Goal: Task Accomplishment & Management: Use online tool/utility

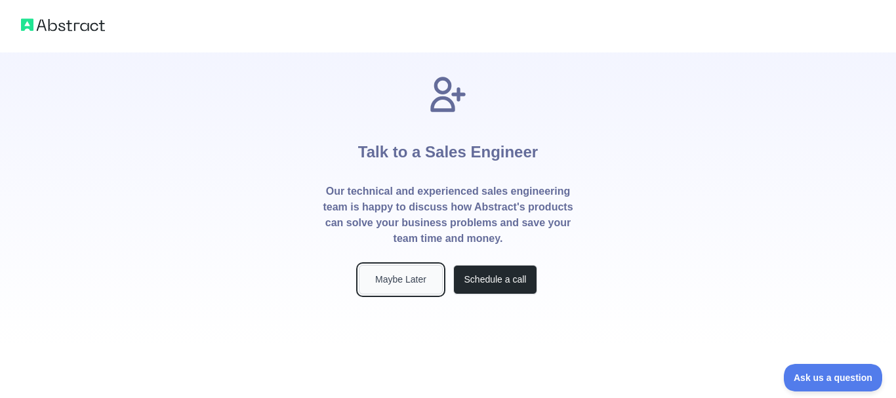
click at [394, 285] on button "Maybe Later" at bounding box center [401, 280] width 84 height 30
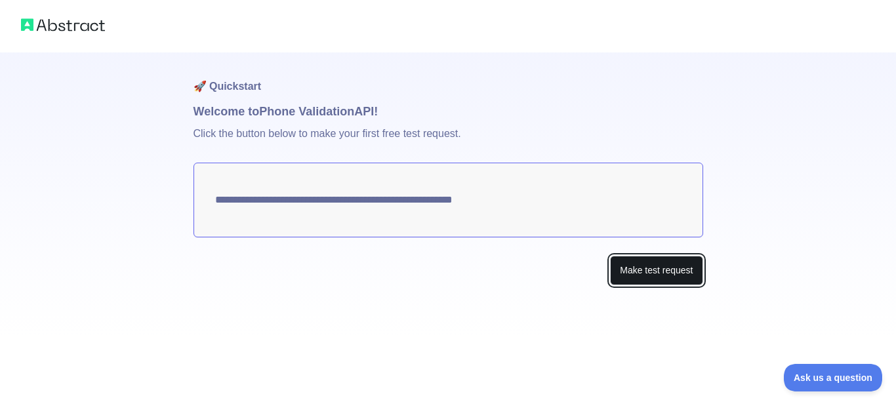
click at [662, 273] on button "Make test request" at bounding box center [656, 271] width 92 height 30
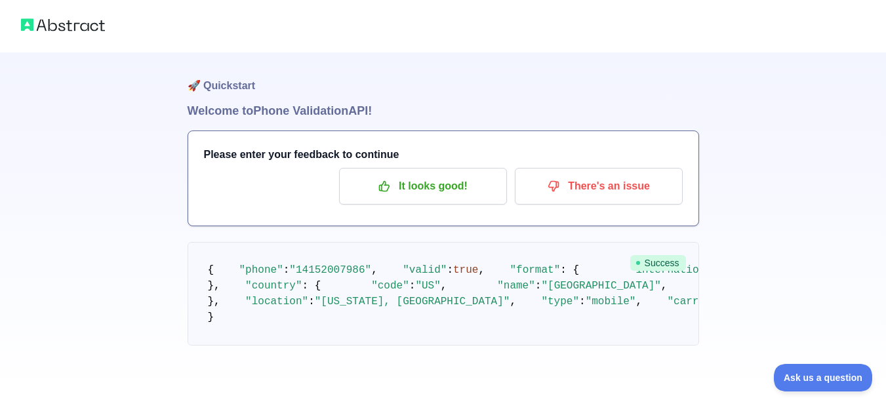
scroll to position [38, 0]
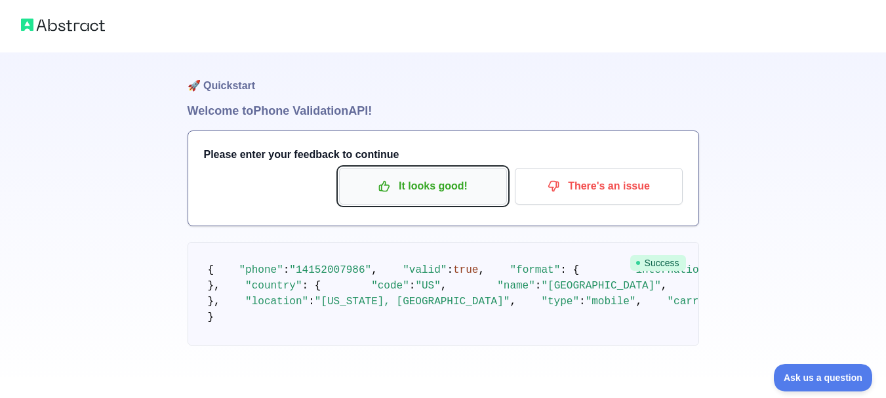
click at [423, 168] on button "It looks good!" at bounding box center [423, 186] width 168 height 37
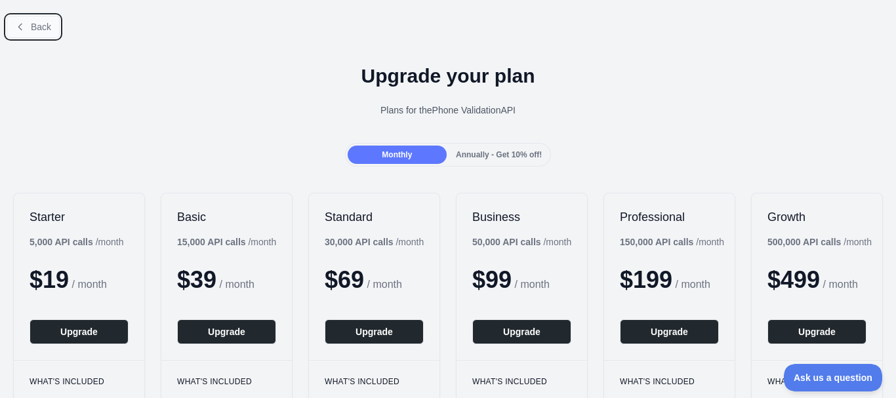
click at [21, 27] on icon at bounding box center [20, 27] width 10 height 10
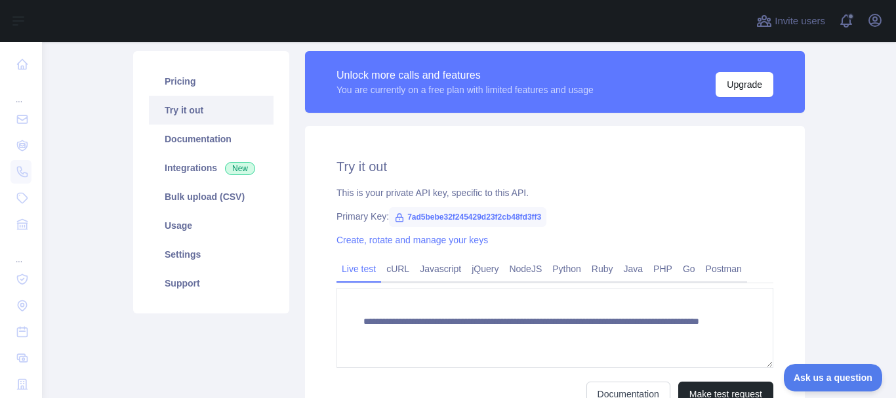
scroll to position [89, 0]
click at [429, 218] on span "7ad5bebe32f245429d23f2cb48fd3ff3" at bounding box center [467, 217] width 157 height 20
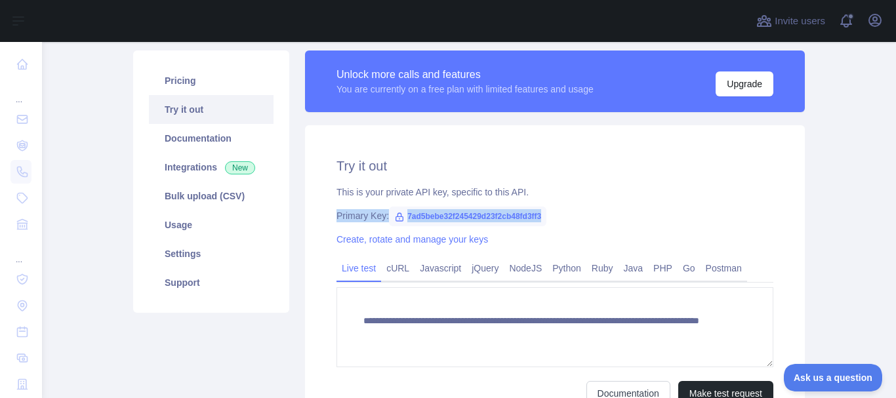
click at [429, 218] on span "7ad5bebe32f245429d23f2cb48fd3ff3" at bounding box center [467, 217] width 157 height 20
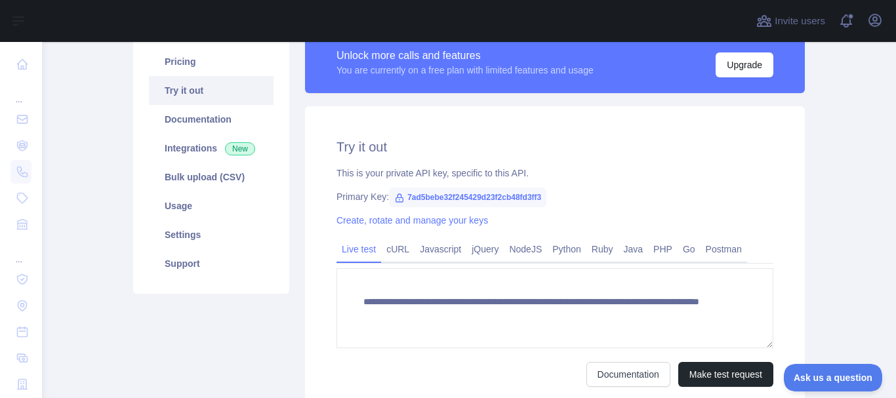
scroll to position [108, 0]
drag, startPoint x: 399, startPoint y: 196, endPoint x: 537, endPoint y: 189, distance: 138.6
click at [537, 189] on span "7ad5bebe32f245429d23f2cb48fd3ff3" at bounding box center [467, 198] width 157 height 20
copy span "7ad5bebe32f245429d23f2cb48fd3ff3"
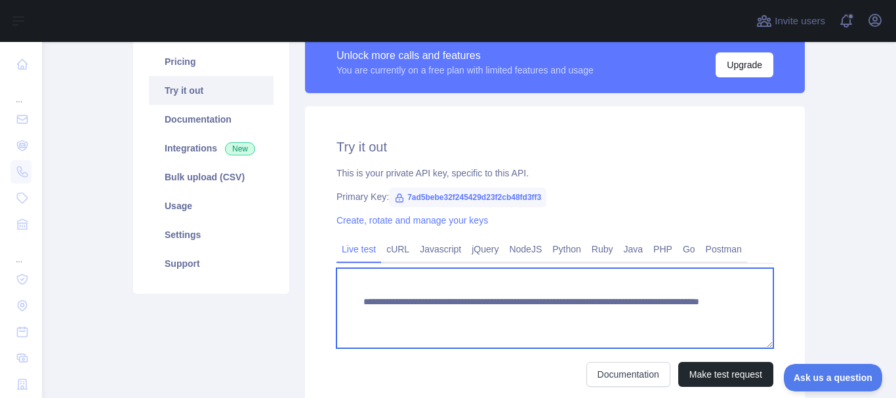
drag, startPoint x: 583, startPoint y: 316, endPoint x: 358, endPoint y: 296, distance: 225.8
click at [358, 296] on textarea "**********" at bounding box center [554, 308] width 437 height 80
